Goal: Task Accomplishment & Management: Manage account settings

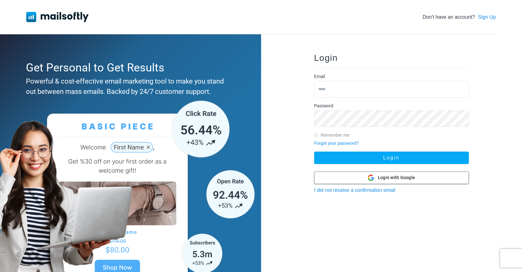
click at [359, 176] on div at bounding box center [391, 178] width 154 height 12
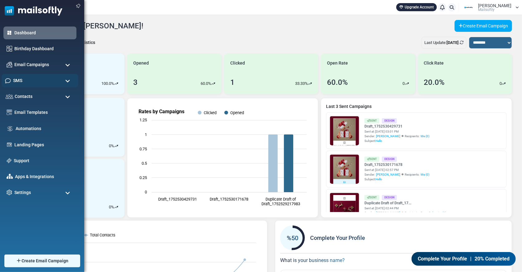
click at [27, 83] on div "SMS" at bounding box center [40, 80] width 77 height 13
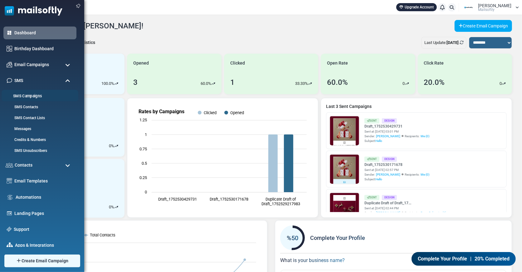
click at [30, 94] on link "SMS Campaigns" at bounding box center [39, 96] width 75 height 6
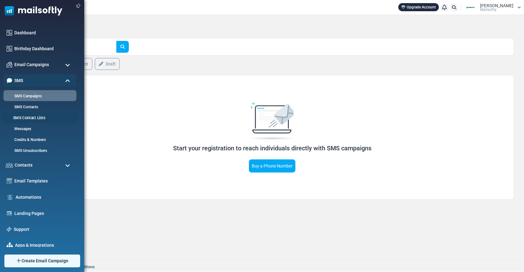
click at [39, 117] on link "SMS Contact Lists" at bounding box center [39, 118] width 75 height 6
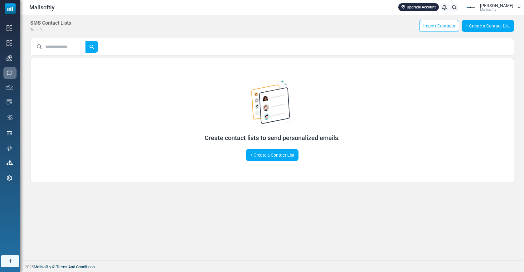
click at [510, 10] on div "[PERSON_NAME] Mailsoftly" at bounding box center [496, 7] width 33 height 8
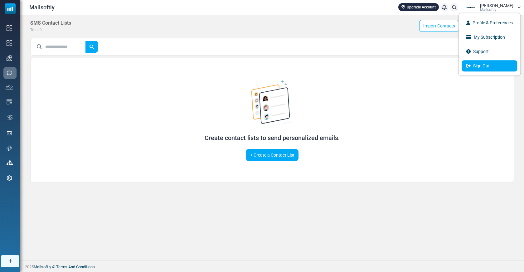
click at [480, 68] on link "Sign Out" at bounding box center [490, 65] width 56 height 11
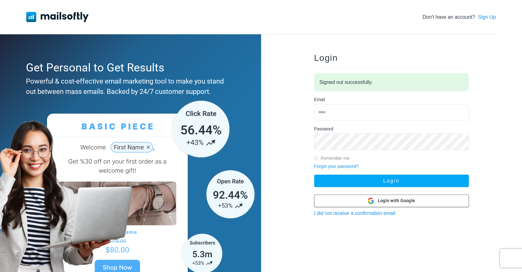
click at [363, 205] on div at bounding box center [391, 201] width 154 height 12
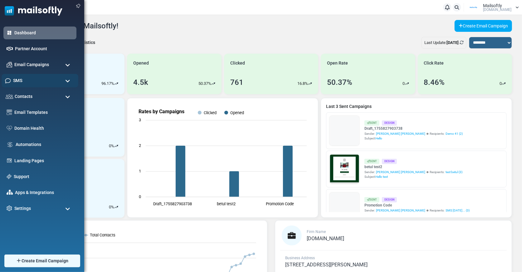
click at [37, 77] on div "SMS" at bounding box center [40, 80] width 77 height 13
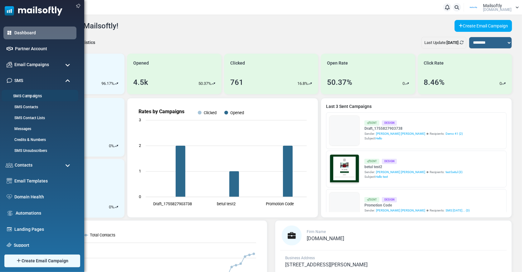
click at [45, 95] on link "SMS Campaigns" at bounding box center [39, 96] width 75 height 6
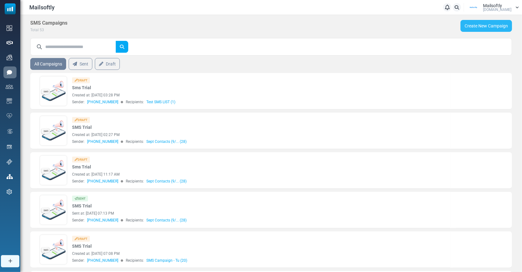
click at [491, 23] on link "Create New Campaign" at bounding box center [485, 26] width 51 height 12
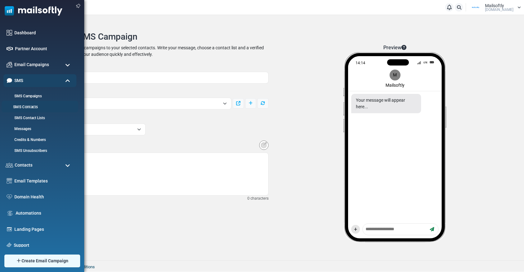
click at [36, 108] on link "SMS Contacts" at bounding box center [39, 107] width 75 height 6
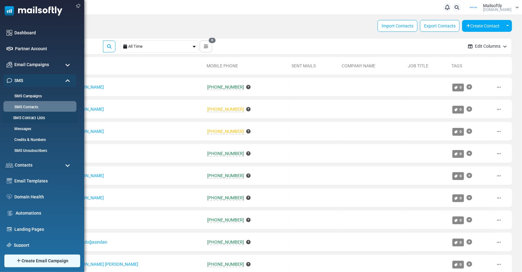
click at [22, 119] on link "SMS Contact Lists" at bounding box center [39, 118] width 75 height 6
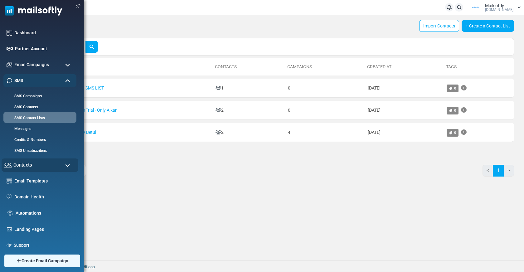
scroll to position [36, 0]
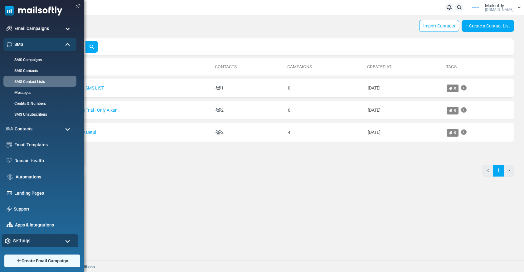
click at [43, 242] on div "Settings" at bounding box center [40, 240] width 77 height 13
click at [59, 241] on div "Settings" at bounding box center [40, 240] width 77 height 13
click at [39, 133] on div "Contacts" at bounding box center [40, 128] width 77 height 13
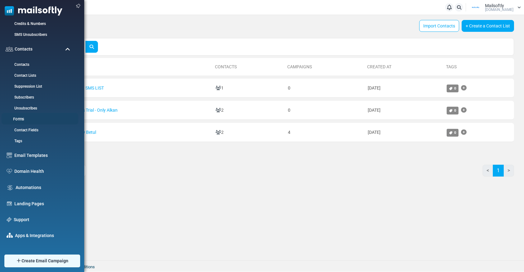
scroll to position [127, 0]
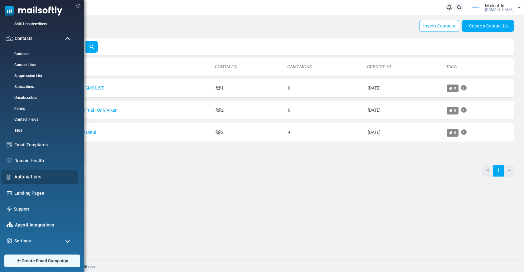
click at [54, 177] on link "Automations" at bounding box center [44, 176] width 61 height 7
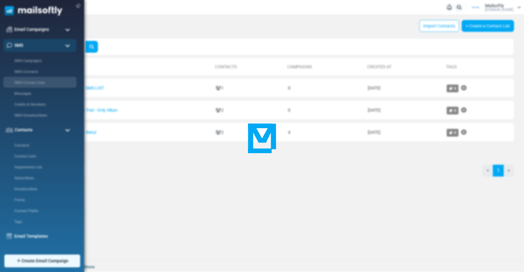
scroll to position [0, 0]
